Goal: Information Seeking & Learning: Learn about a topic

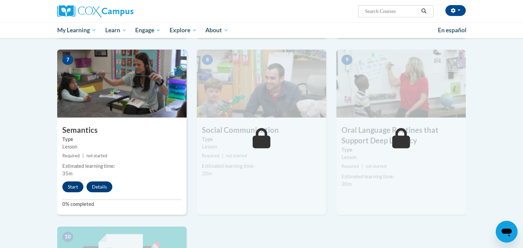
scroll to position [498, 0]
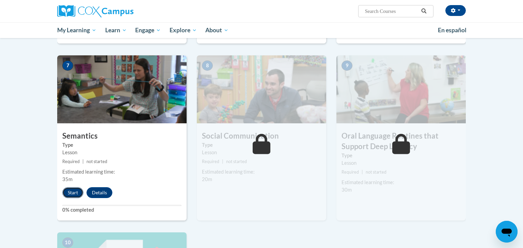
click at [69, 193] on button "Start" at bounding box center [72, 193] width 21 height 11
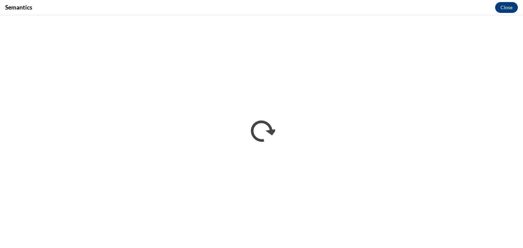
scroll to position [0, 0]
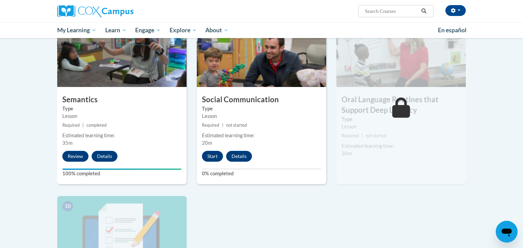
scroll to position [544, 0]
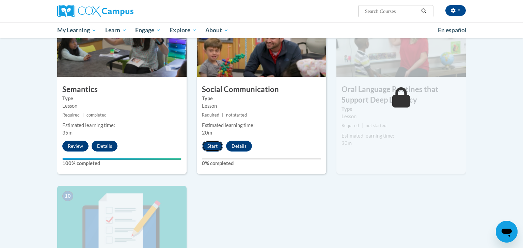
click at [213, 148] on button "Start" at bounding box center [212, 146] width 21 height 11
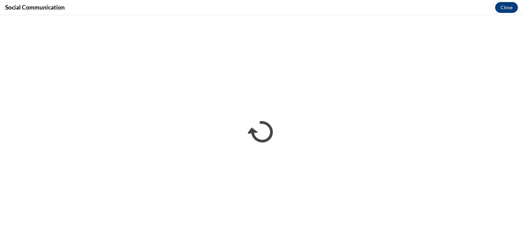
scroll to position [0, 0]
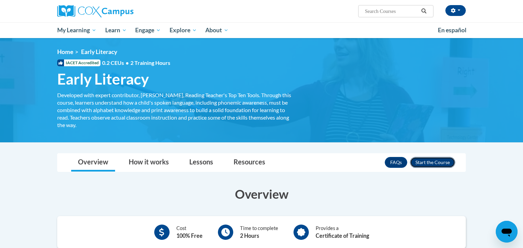
click at [427, 160] on button "Enroll" at bounding box center [432, 162] width 45 height 11
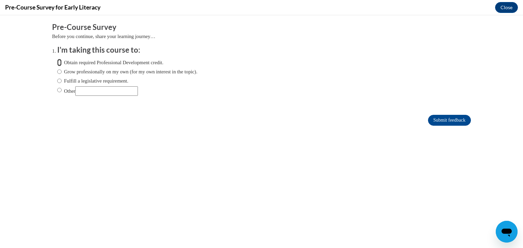
click at [60, 63] on input "Obtain required Professional Development credit." at bounding box center [59, 62] width 4 height 7
radio input "true"
click at [438, 119] on input "Submit feedback" at bounding box center [449, 120] width 43 height 11
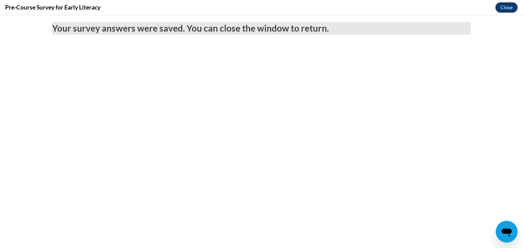
click at [503, 7] on button "Close" at bounding box center [506, 7] width 23 height 11
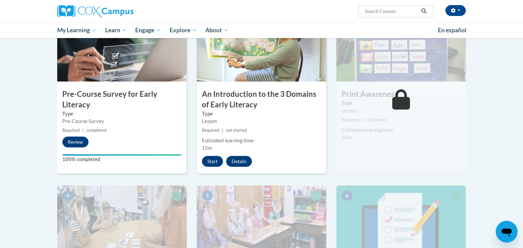
scroll to position [128, 0]
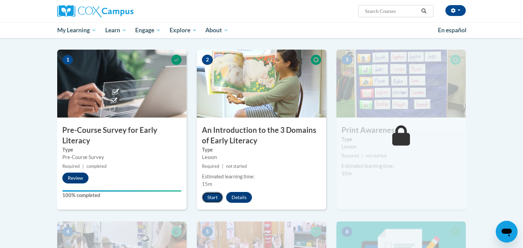
click at [214, 196] on button "Start" at bounding box center [212, 197] width 21 height 11
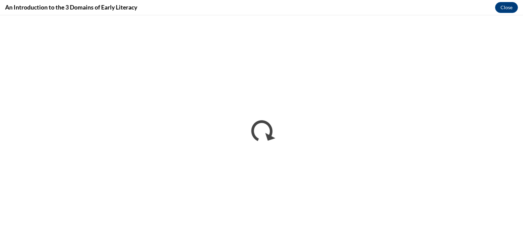
scroll to position [0, 0]
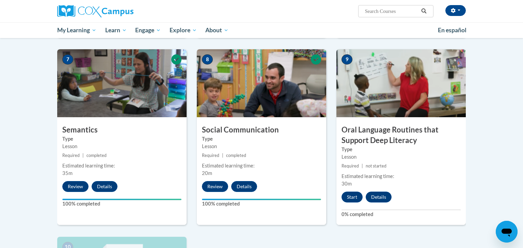
scroll to position [507, 0]
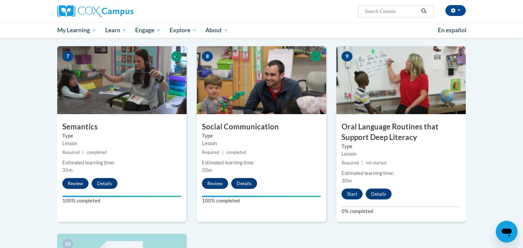
click at [347, 193] on button "Start" at bounding box center [351, 194] width 21 height 11
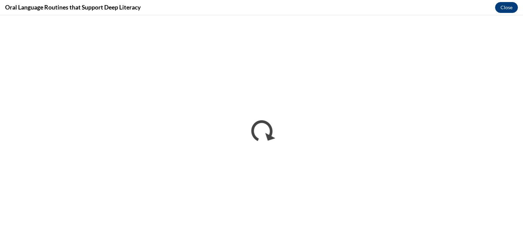
scroll to position [0, 0]
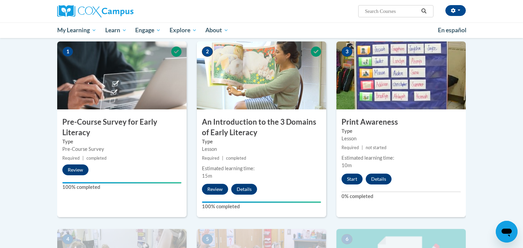
scroll to position [136, 0]
click at [347, 177] on button "Start" at bounding box center [351, 179] width 21 height 11
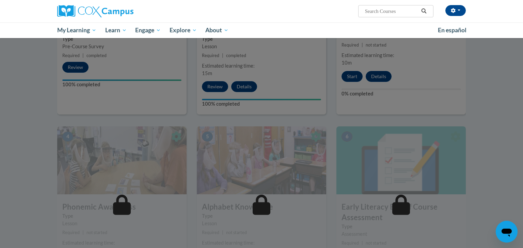
scroll to position [241, 0]
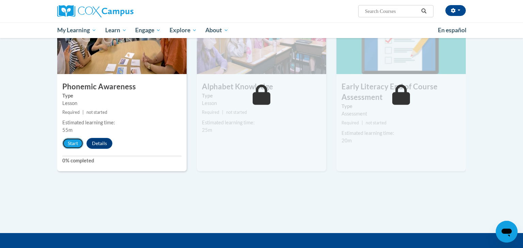
click at [68, 143] on button "Start" at bounding box center [72, 143] width 21 height 11
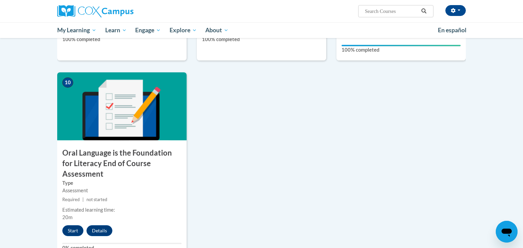
scroll to position [669, 0]
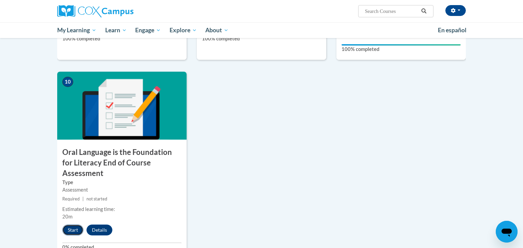
click at [77, 225] on button "Start" at bounding box center [72, 230] width 21 height 11
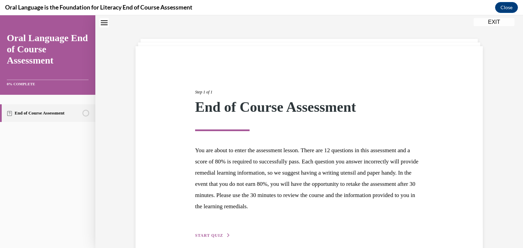
scroll to position [53, 0]
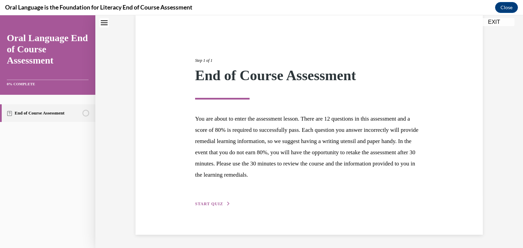
click at [211, 206] on span "START QUIZ" at bounding box center [209, 204] width 28 height 5
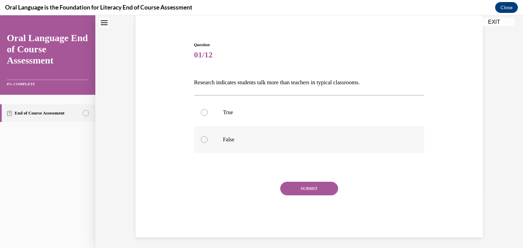
click at [208, 137] on label "False" at bounding box center [309, 139] width 230 height 27
click at [208, 137] on input "False" at bounding box center [204, 139] width 7 height 7
radio input "true"
click at [294, 186] on button "SUBMIT" at bounding box center [309, 189] width 58 height 14
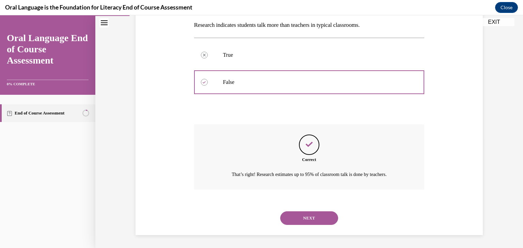
scroll to position [111, 0]
click at [299, 218] on button "NEXT" at bounding box center [309, 218] width 58 height 14
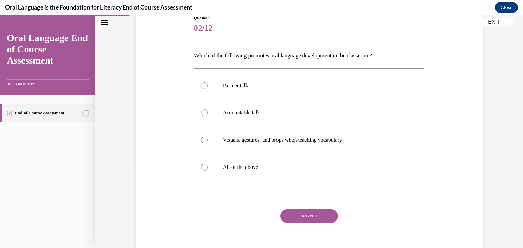
scroll to position [87, 0]
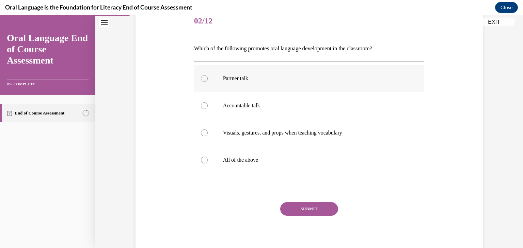
click at [205, 80] on div at bounding box center [204, 78] width 7 height 7
click at [205, 80] on input "Partner talk" at bounding box center [204, 78] width 7 height 7
radio input "true"
click at [210, 159] on label "All of the above" at bounding box center [309, 160] width 230 height 27
click at [208, 159] on input "All of the above" at bounding box center [204, 160] width 7 height 7
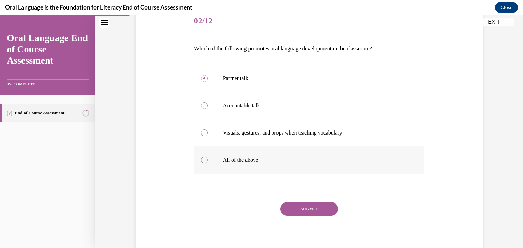
radio input "true"
click at [311, 212] on button "SUBMIT" at bounding box center [309, 209] width 58 height 14
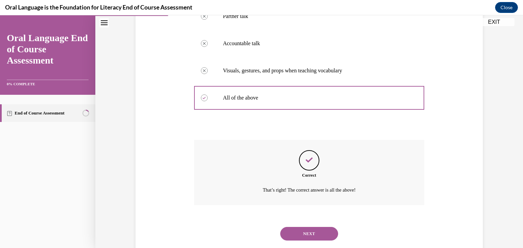
scroll to position [165, 0]
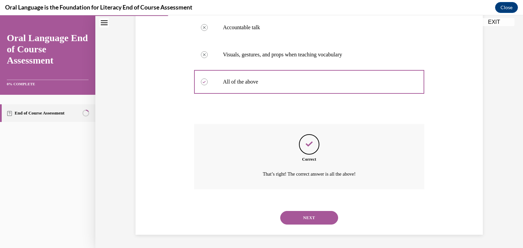
click at [311, 212] on button "NEXT" at bounding box center [309, 218] width 58 height 14
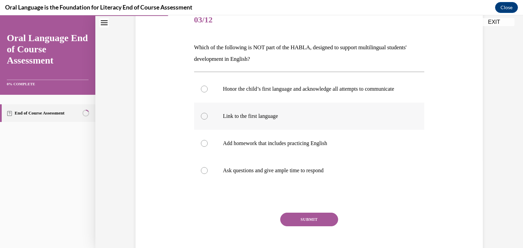
scroll to position [92, 0]
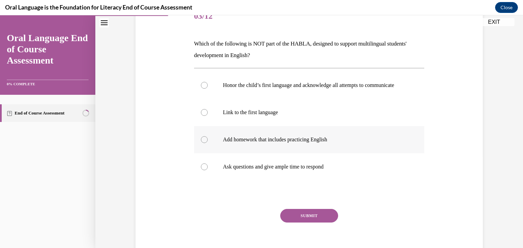
click at [205, 143] on div at bounding box center [204, 139] width 7 height 7
click at [205, 143] on input "Add homework that includes practicing English" at bounding box center [204, 139] width 7 height 7
radio input "true"
click at [303, 220] on button "SUBMIT" at bounding box center [309, 216] width 58 height 14
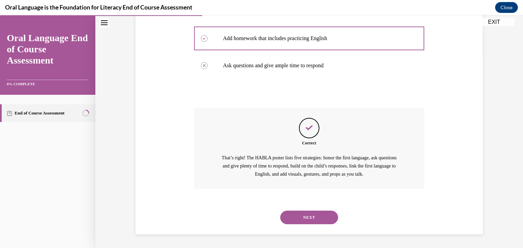
scroll to position [200, 0]
click at [303, 220] on button "NEXT" at bounding box center [309, 218] width 58 height 14
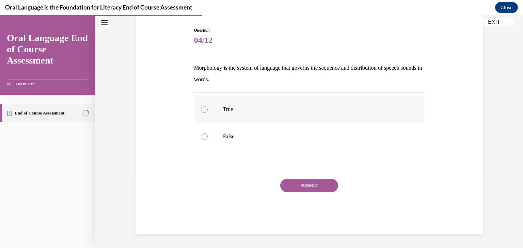
click at [212, 104] on label "True" at bounding box center [309, 109] width 230 height 27
click at [208, 106] on input "True" at bounding box center [204, 109] width 7 height 7
radio input "true"
click at [306, 186] on button "SUBMIT" at bounding box center [309, 186] width 58 height 14
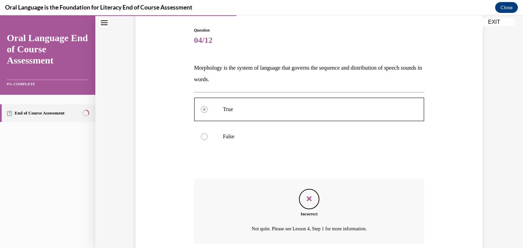
scroll to position [123, 0]
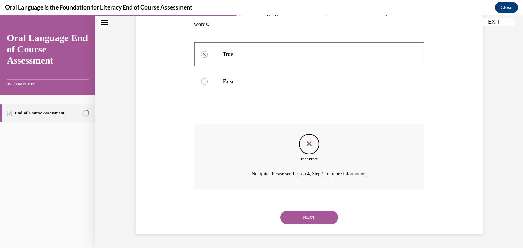
click at [309, 142] on icon "Feedback" at bounding box center [309, 144] width 10 height 10
click at [311, 216] on button "NEXT" at bounding box center [309, 218] width 58 height 14
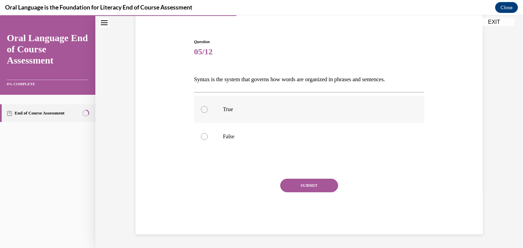
click at [227, 112] on p "True" at bounding box center [315, 109] width 184 height 7
click at [208, 112] on input "True" at bounding box center [204, 109] width 7 height 7
radio input "true"
click at [315, 186] on button "SUBMIT" at bounding box center [309, 186] width 58 height 14
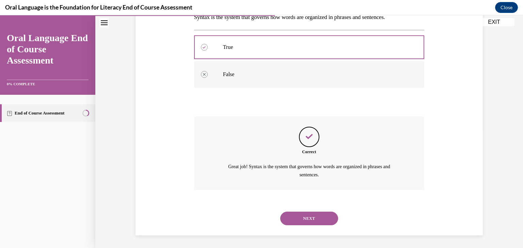
scroll to position [119, 0]
click at [310, 216] on button "NEXT" at bounding box center [309, 218] width 58 height 14
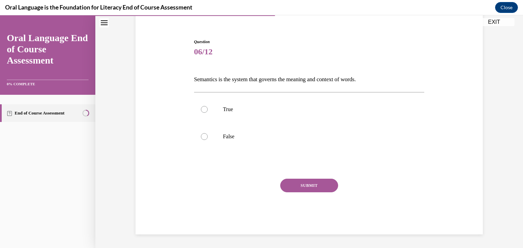
scroll to position [56, 0]
click at [286, 118] on label "True" at bounding box center [309, 109] width 230 height 27
click at [208, 113] on input "True" at bounding box center [204, 109] width 7 height 7
radio input "true"
click at [310, 183] on button "SUBMIT" at bounding box center [309, 186] width 58 height 14
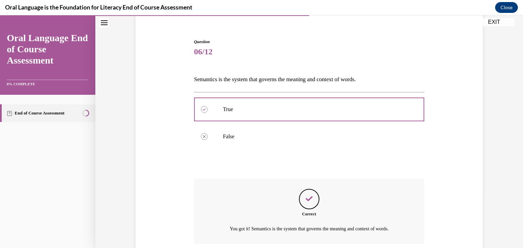
scroll to position [111, 0]
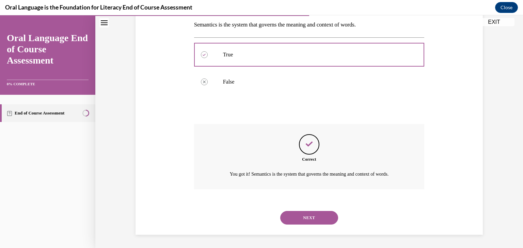
click at [307, 215] on button "NEXT" at bounding box center [309, 218] width 58 height 14
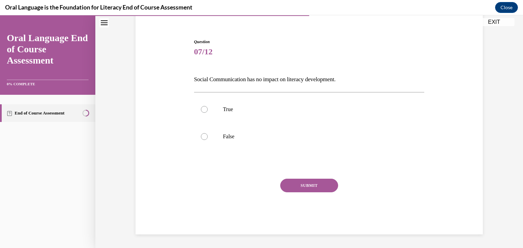
scroll to position [56, 0]
click at [244, 126] on label "False" at bounding box center [309, 136] width 230 height 27
click at [208, 133] on input "False" at bounding box center [204, 136] width 7 height 7
radio input "true"
click at [297, 182] on button "SUBMIT" at bounding box center [309, 186] width 58 height 14
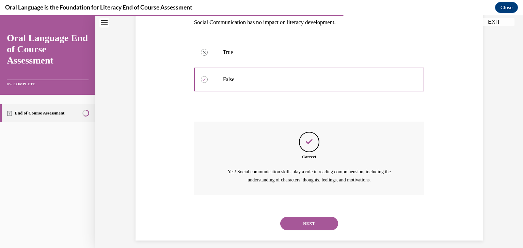
scroll to position [119, 0]
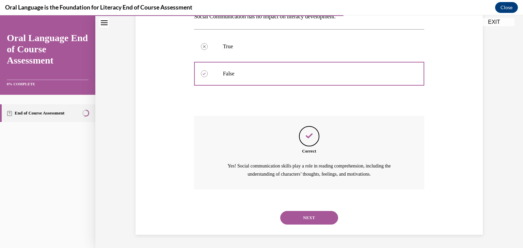
click at [300, 215] on button "NEXT" at bounding box center [309, 218] width 58 height 14
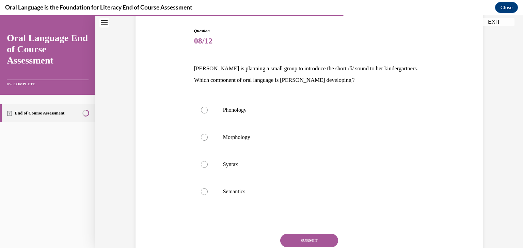
scroll to position [88, 0]
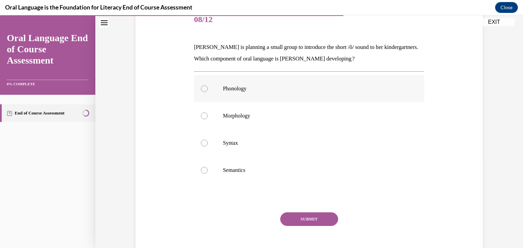
click at [287, 94] on label "Phonology" at bounding box center [309, 88] width 230 height 27
click at [208, 92] on input "Phonology" at bounding box center [204, 88] width 7 height 7
radio input "true"
click at [308, 215] on button "SUBMIT" at bounding box center [309, 220] width 58 height 14
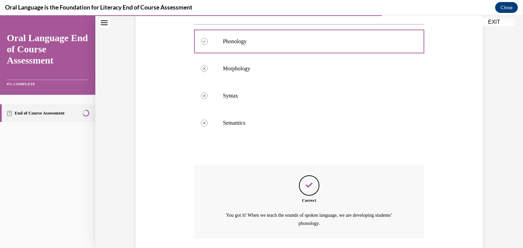
scroll to position [185, 0]
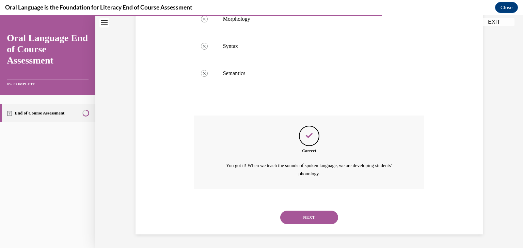
click at [308, 215] on button "NEXT" at bounding box center [309, 218] width 58 height 14
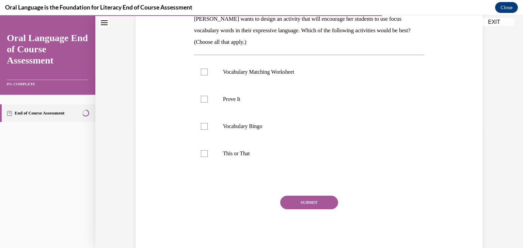
scroll to position [108, 0]
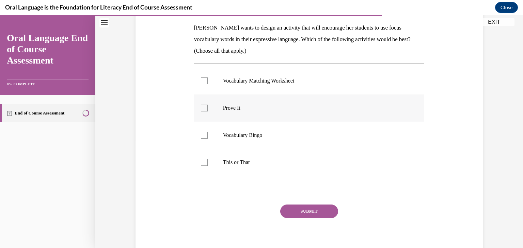
click at [264, 112] on label "Prove It" at bounding box center [309, 108] width 230 height 27
click at [208, 112] on input "Prove It" at bounding box center [204, 108] width 7 height 7
checkbox input "true"
click at [269, 166] on label "This or That" at bounding box center [309, 162] width 230 height 27
click at [208, 166] on input "This or That" at bounding box center [204, 162] width 7 height 7
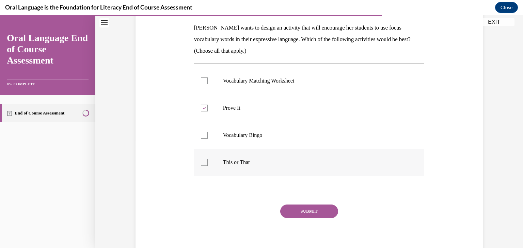
checkbox input "true"
click at [315, 210] on button "SUBMIT" at bounding box center [309, 212] width 58 height 14
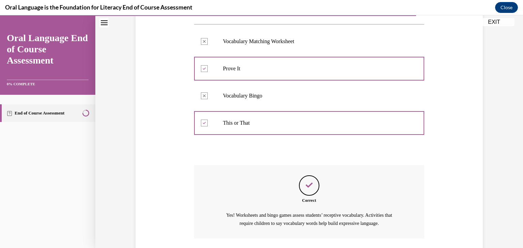
scroll to position [196, 0]
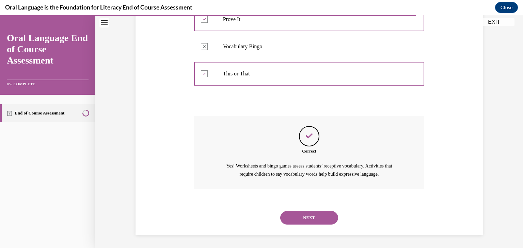
click at [312, 220] on button "NEXT" at bounding box center [309, 218] width 58 height 14
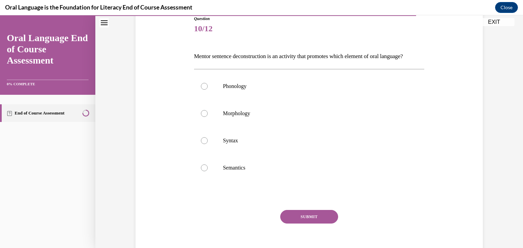
scroll to position [82, 0]
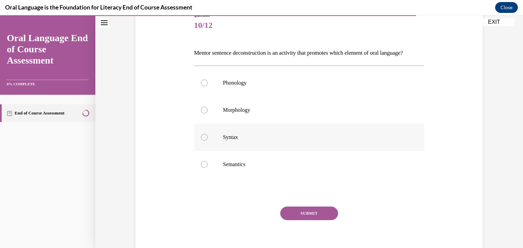
click at [306, 139] on label "Syntax" at bounding box center [309, 137] width 230 height 27
click at [208, 139] on input "Syntax" at bounding box center [204, 137] width 7 height 7
radio input "true"
click at [312, 221] on button "SUBMIT" at bounding box center [309, 214] width 58 height 14
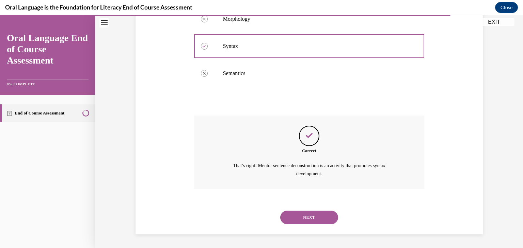
scroll to position [185, 0]
click at [312, 224] on button "NEXT" at bounding box center [309, 218] width 58 height 14
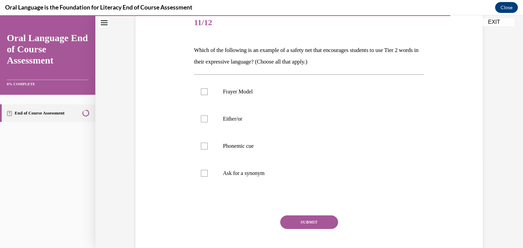
scroll to position [87, 0]
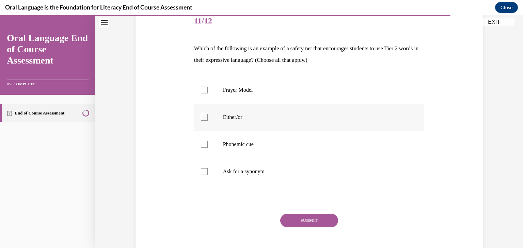
click at [282, 126] on label "Either/or" at bounding box center [309, 117] width 230 height 27
click at [208, 121] on input "Either/or" at bounding box center [204, 117] width 7 height 7
checkbox input "true"
click at [273, 145] on p "Phonemic cue" at bounding box center [315, 144] width 184 height 7
click at [208, 145] on input "Phonemic cue" at bounding box center [204, 144] width 7 height 7
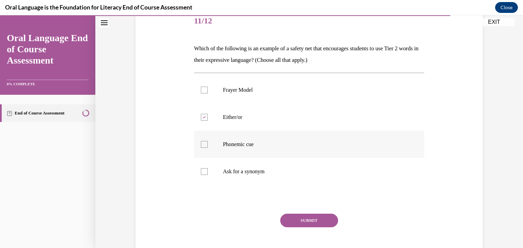
checkbox input "true"
click at [269, 170] on p "Ask for a synonym" at bounding box center [315, 171] width 184 height 7
click at [208, 170] on input "Ask for a synonym" at bounding box center [204, 171] width 7 height 7
checkbox input "true"
click at [309, 221] on button "SUBMIT" at bounding box center [309, 221] width 58 height 14
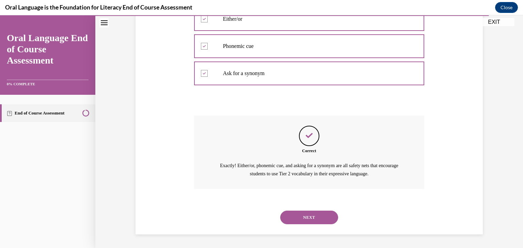
click at [309, 221] on button "NEXT" at bounding box center [309, 218] width 58 height 14
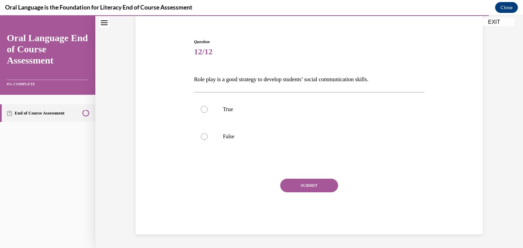
scroll to position [56, 0]
click at [243, 119] on label "True" at bounding box center [309, 109] width 230 height 27
click at [208, 113] on input "True" at bounding box center [204, 109] width 7 height 7
radio input "true"
click at [317, 189] on button "SUBMIT" at bounding box center [309, 186] width 58 height 14
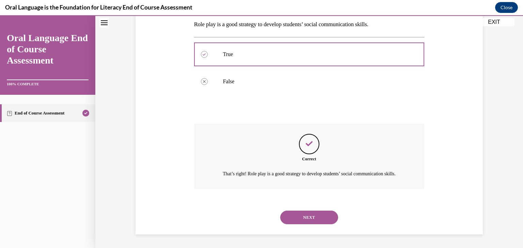
scroll to position [119, 0]
click at [313, 220] on button "NEXT" at bounding box center [309, 218] width 58 height 14
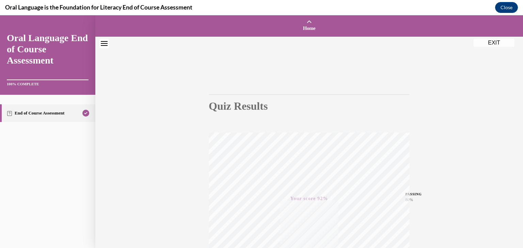
scroll to position [116, 0]
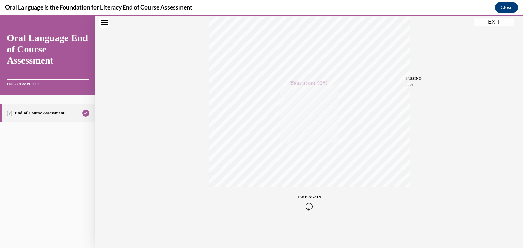
click at [491, 22] on button "EXIT" at bounding box center [493, 22] width 41 height 8
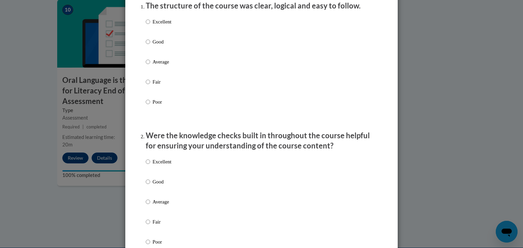
scroll to position [0, 0]
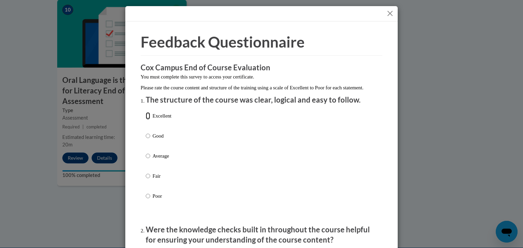
click at [150, 120] on input "Excellent" at bounding box center [148, 115] width 4 height 7
radio input "true"
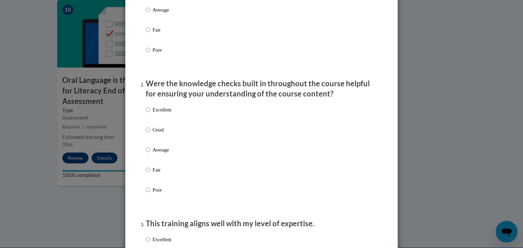
scroll to position [154, 0]
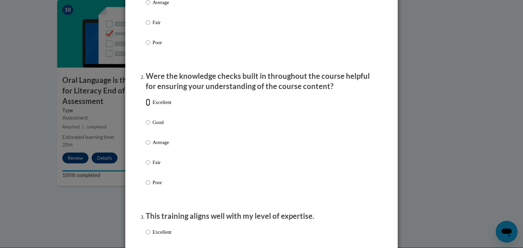
click at [147, 106] on input "Excellent" at bounding box center [148, 102] width 4 height 7
radio input "true"
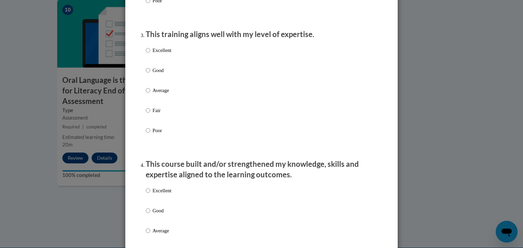
scroll to position [343, 0]
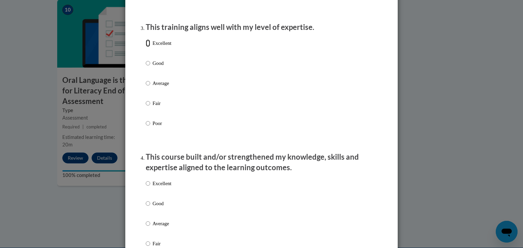
click at [146, 47] on input "Excellent" at bounding box center [148, 42] width 4 height 7
radio input "true"
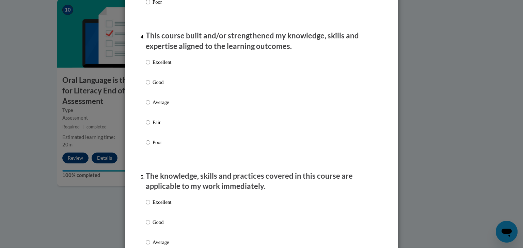
scroll to position [467, 0]
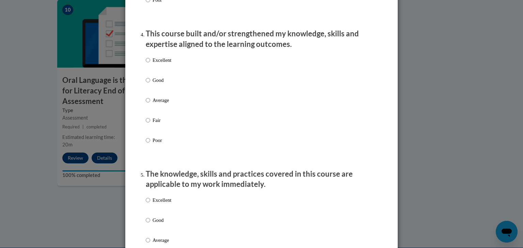
click at [153, 64] on p "Excellent" at bounding box center [161, 59] width 19 height 7
click at [150, 64] on input "Excellent" at bounding box center [148, 59] width 4 height 7
radio input "true"
click at [160, 204] on p "Excellent" at bounding box center [161, 200] width 19 height 7
click at [150, 204] on input "Excellent" at bounding box center [148, 200] width 4 height 7
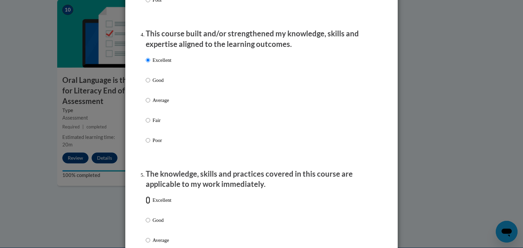
radio input "true"
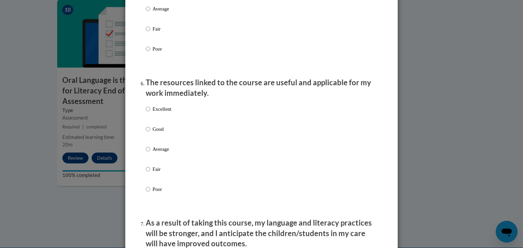
scroll to position [703, 0]
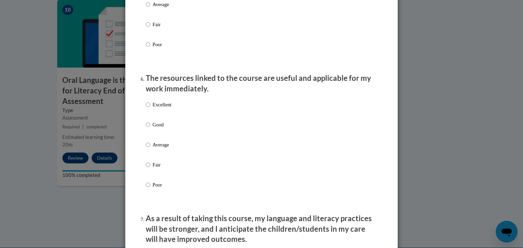
click at [157, 109] on p "Excellent" at bounding box center [161, 104] width 19 height 7
click at [150, 109] on input "Excellent" at bounding box center [148, 104] width 4 height 7
radio input "true"
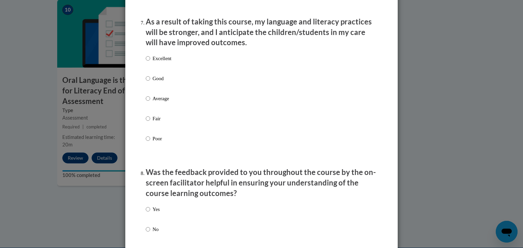
scroll to position [906, 0]
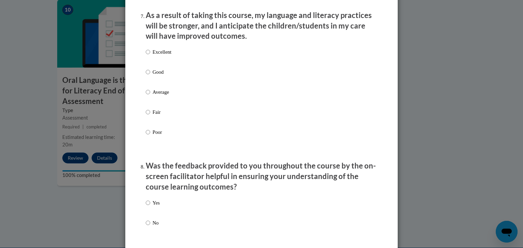
click at [154, 56] on p "Excellent" at bounding box center [161, 51] width 19 height 7
click at [150, 56] on input "Excellent" at bounding box center [148, 51] width 4 height 7
radio input "true"
click at [161, 212] on div "Yes No" at bounding box center [261, 221] width 231 height 51
click at [156, 207] on p "Yes" at bounding box center [155, 202] width 7 height 7
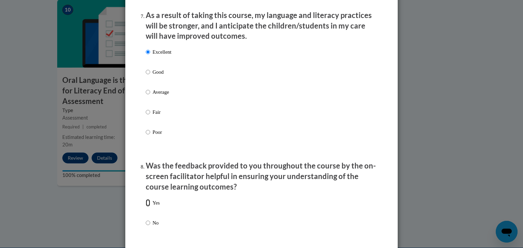
click at [150, 207] on input "Yes" at bounding box center [148, 202] width 4 height 7
radio input "true"
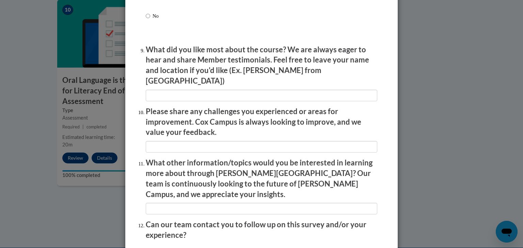
scroll to position [1169, 0]
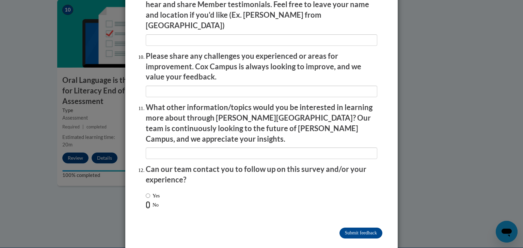
click at [148, 201] on input "No" at bounding box center [148, 204] width 4 height 7
radio input "true"
click at [353, 228] on input "Submit feedback" at bounding box center [360, 233] width 43 height 11
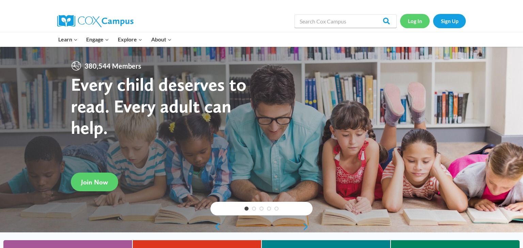
click at [414, 26] on link "Log In" at bounding box center [415, 21] width 30 height 14
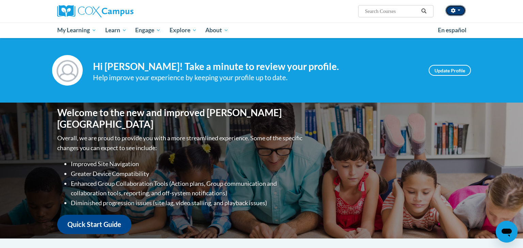
click at [457, 13] on button "button" at bounding box center [455, 10] width 20 height 11
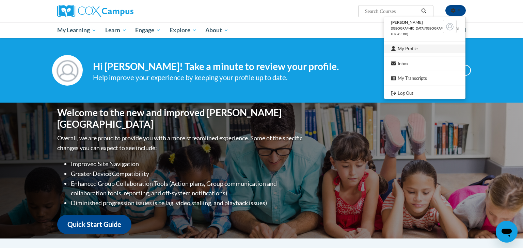
click at [416, 46] on link "My Profile" at bounding box center [424, 49] width 81 height 9
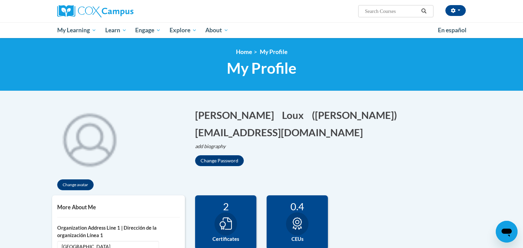
scroll to position [134, 0]
